Goal: Task Accomplishment & Management: Use online tool/utility

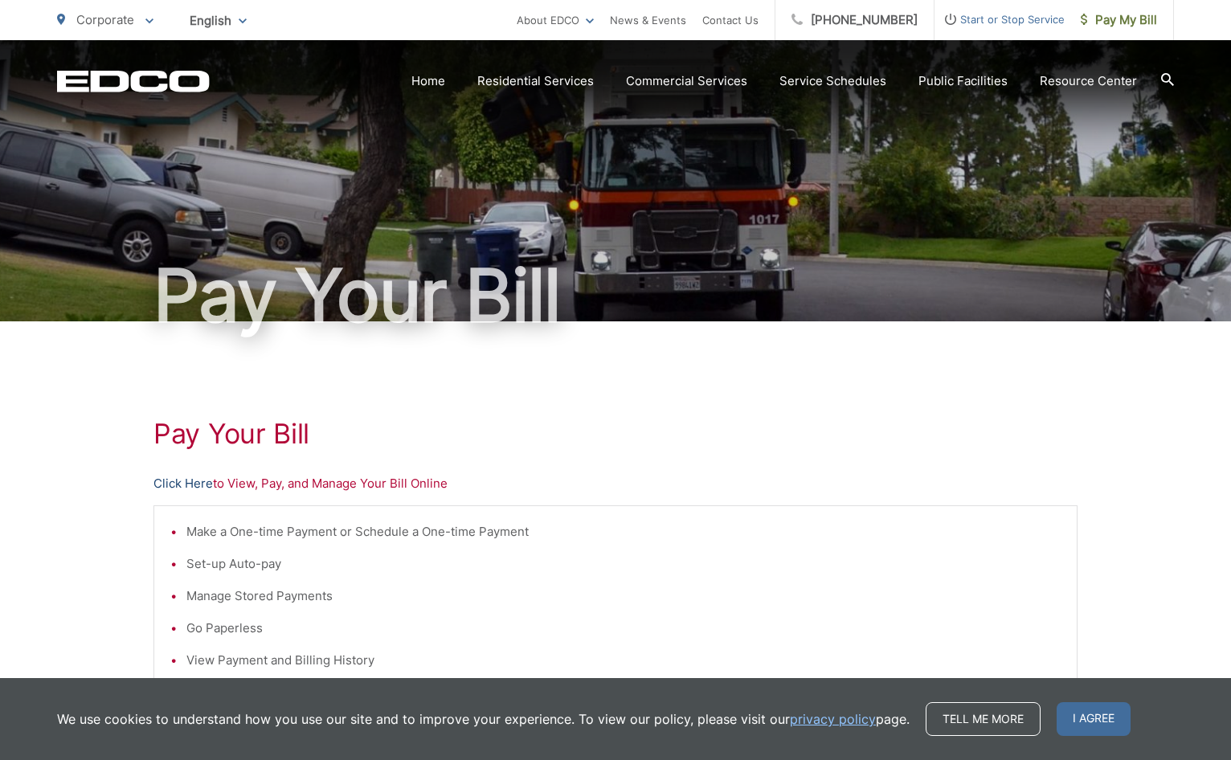
click at [193, 484] on link "Click Here" at bounding box center [182, 483] width 59 height 19
click at [183, 492] on link "Click Here" at bounding box center [182, 483] width 59 height 19
click at [843, 444] on h1 "Pay Your Bill" at bounding box center [615, 434] width 924 height 32
click at [846, 386] on div "Pay Your Bill Click Here to View, Pay, and Manage Your Bill Online Make a One-t…" at bounding box center [615, 681] width 924 height 721
click at [1044, 407] on div "Pay Your Bill Click Here to View, Pay, and Manage Your Bill Online Make a One-t…" at bounding box center [615, 681] width 924 height 721
